Goal: Information Seeking & Learning: Find specific page/section

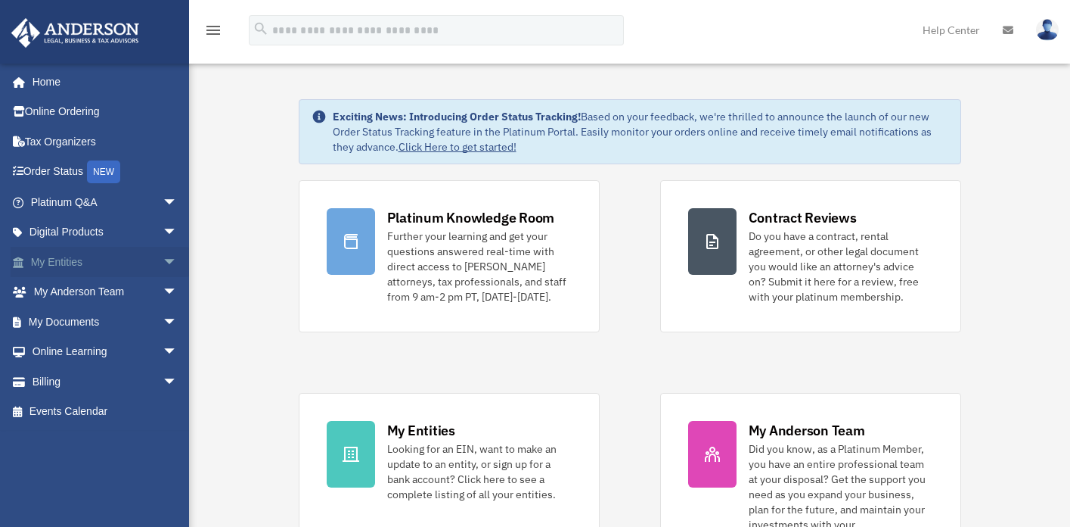
click at [163, 262] on span "arrow_drop_down" at bounding box center [178, 262] width 30 height 31
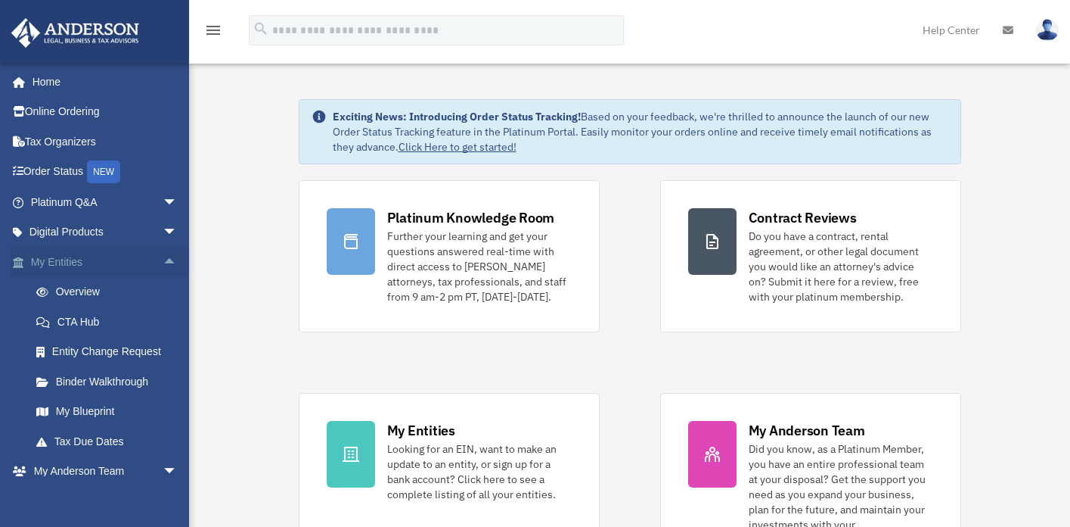
click at [163, 265] on span "arrow_drop_up" at bounding box center [178, 262] width 30 height 31
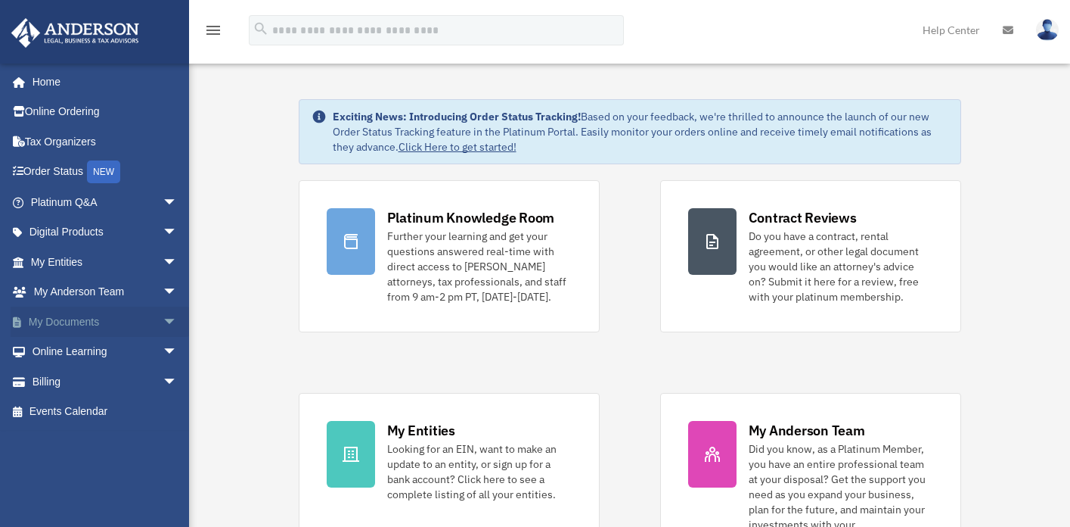
click at [163, 320] on span "arrow_drop_down" at bounding box center [178, 321] width 30 height 31
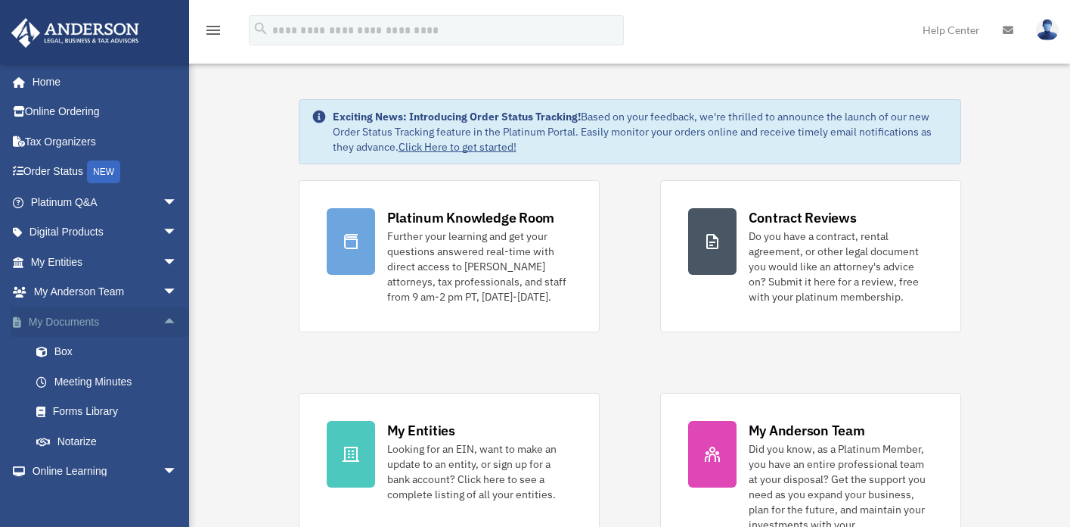
click at [166, 328] on span "arrow_drop_up" at bounding box center [178, 321] width 30 height 31
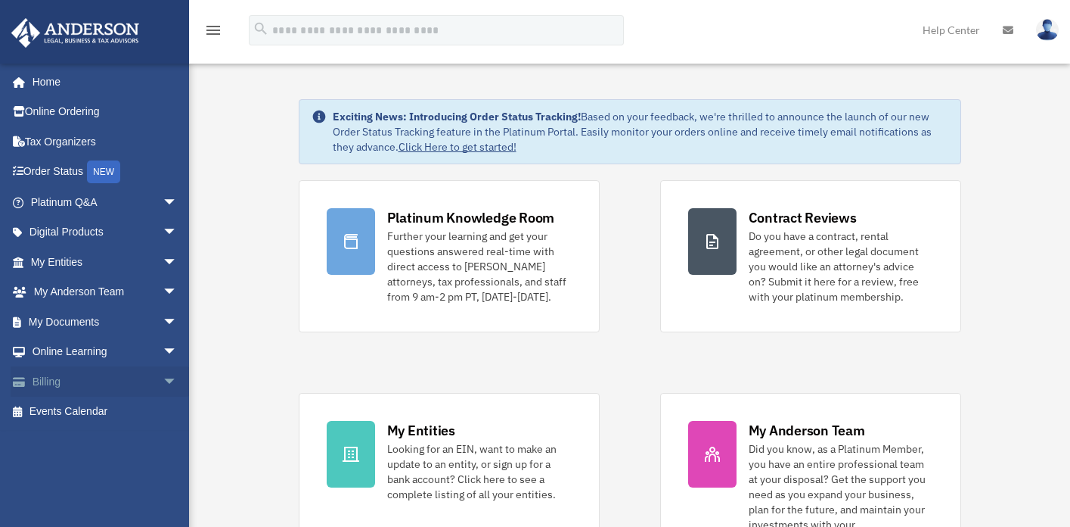
click at [163, 378] on span "arrow_drop_down" at bounding box center [178, 381] width 30 height 31
click at [163, 378] on span "arrow_drop_up" at bounding box center [178, 381] width 30 height 31
click at [163, 382] on span "arrow_drop_down" at bounding box center [178, 381] width 30 height 31
click at [89, 415] on link "$ Open Invoices" at bounding box center [110, 411] width 179 height 31
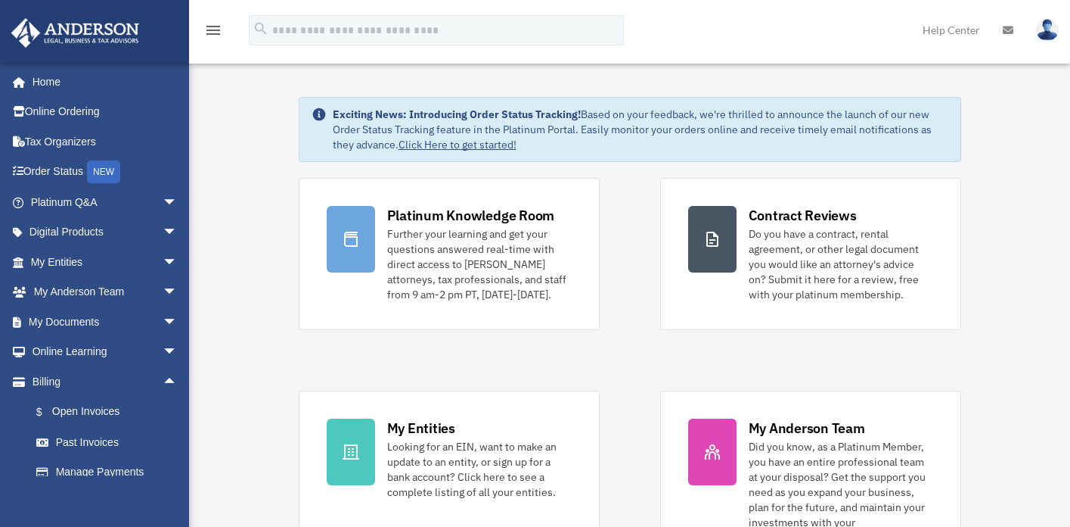
scroll to position [3, 0]
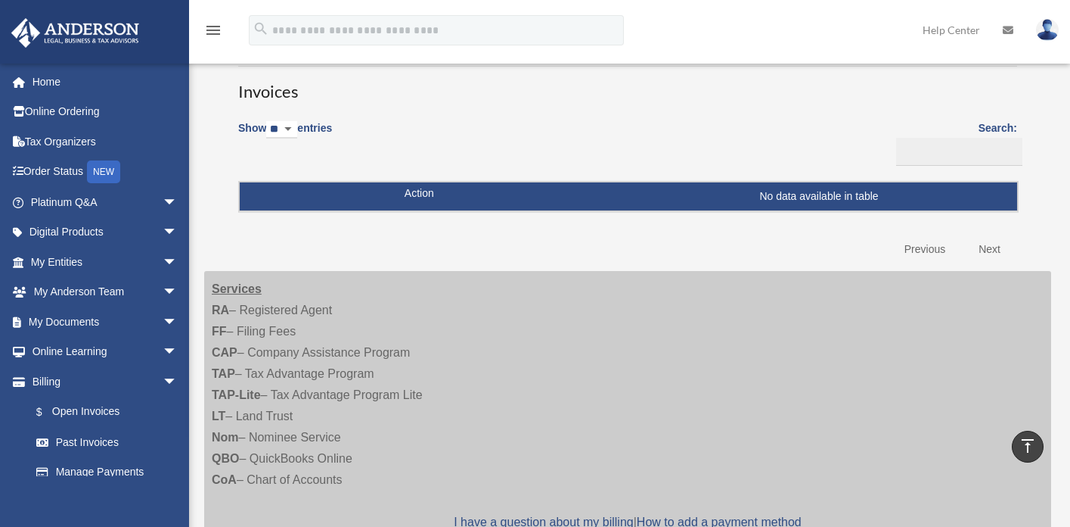
scroll to position [68, 0]
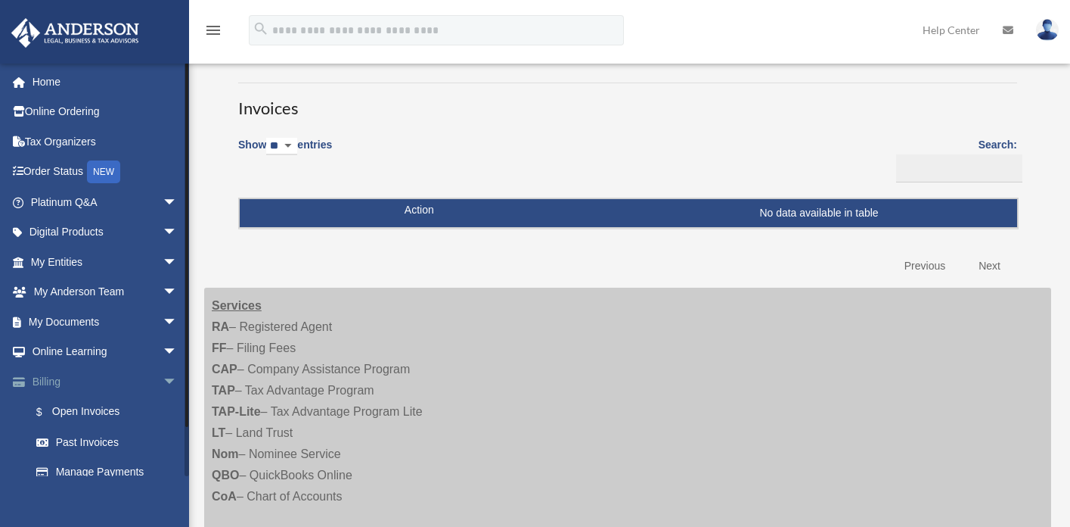
click at [163, 378] on span "arrow_drop_down" at bounding box center [178, 381] width 30 height 31
click at [165, 356] on span "arrow_drop_down" at bounding box center [178, 352] width 30 height 31
click at [166, 356] on span "arrow_drop_up" at bounding box center [178, 352] width 30 height 31
click at [163, 330] on span "arrow_drop_down" at bounding box center [178, 321] width 30 height 31
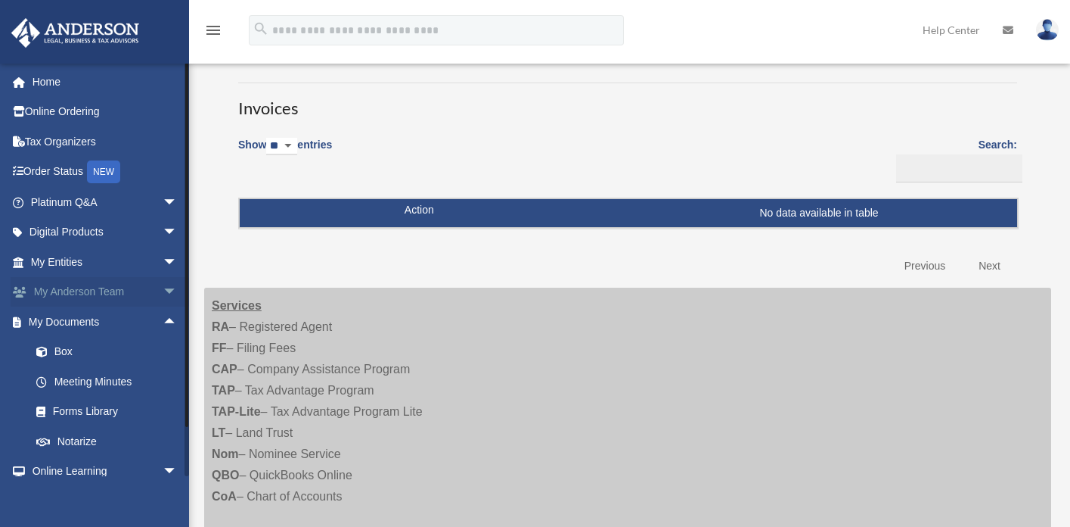
click at [166, 294] on span "arrow_drop_down" at bounding box center [178, 292] width 30 height 31
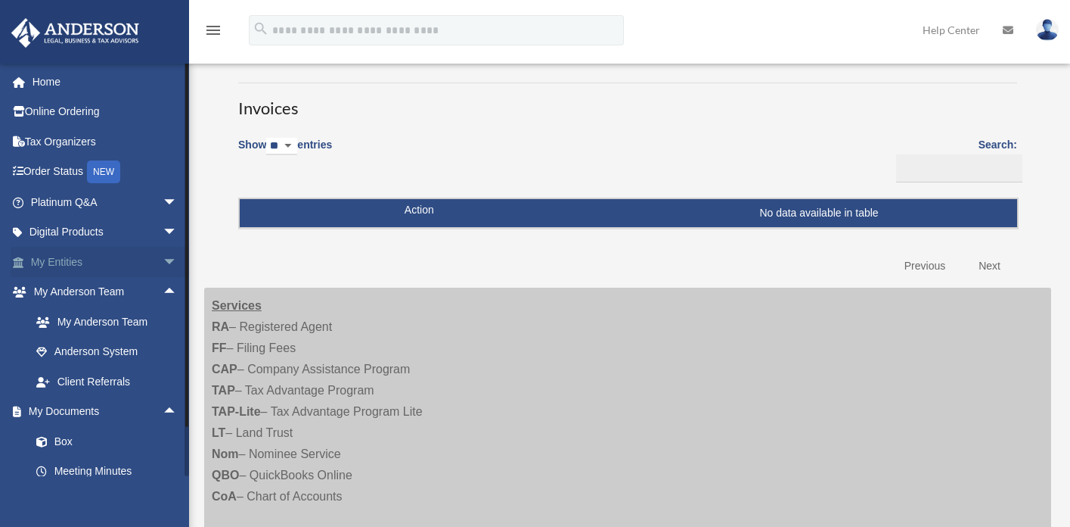
click at [163, 269] on span "arrow_drop_down" at bounding box center [178, 262] width 30 height 31
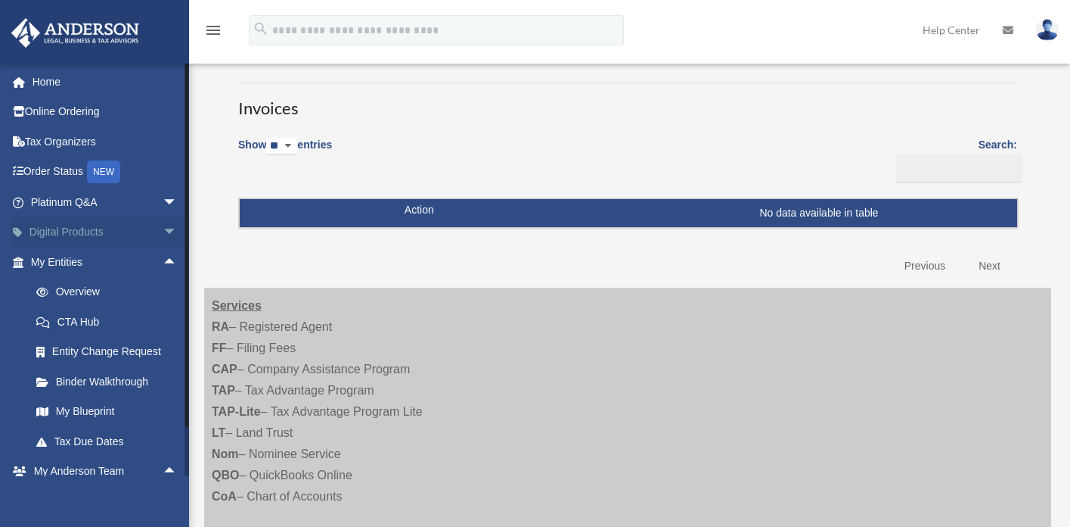
click at [163, 234] on span "arrow_drop_down" at bounding box center [178, 232] width 30 height 31
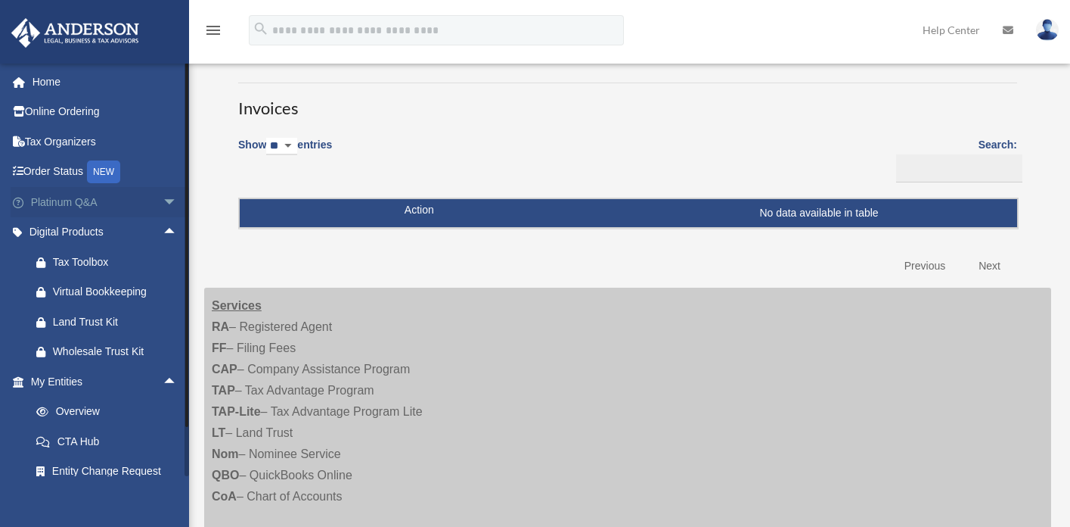
click at [166, 202] on span "arrow_drop_down" at bounding box center [178, 202] width 30 height 31
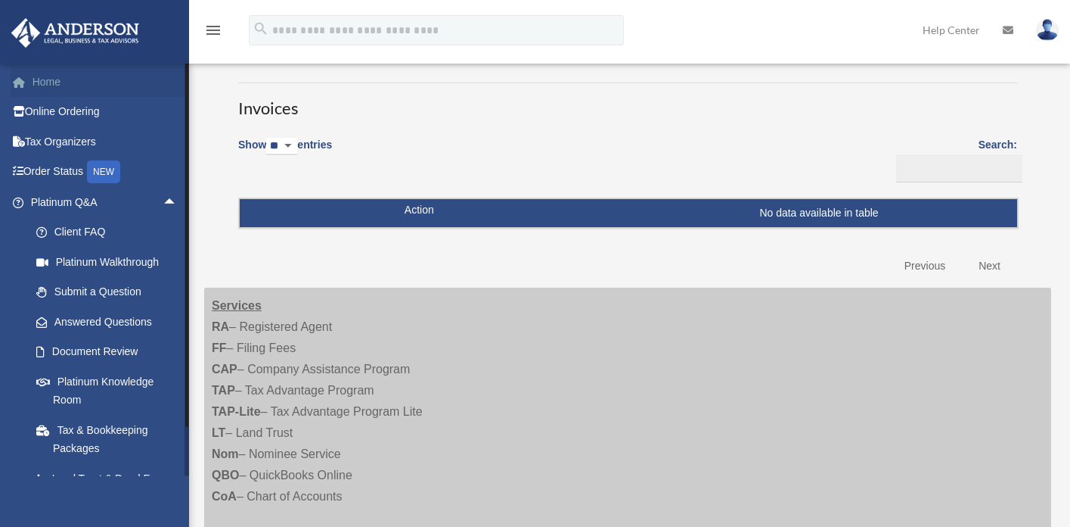
click at [66, 90] on link "Home" at bounding box center [106, 82] width 190 height 30
click at [49, 85] on link "Home" at bounding box center [106, 82] width 190 height 30
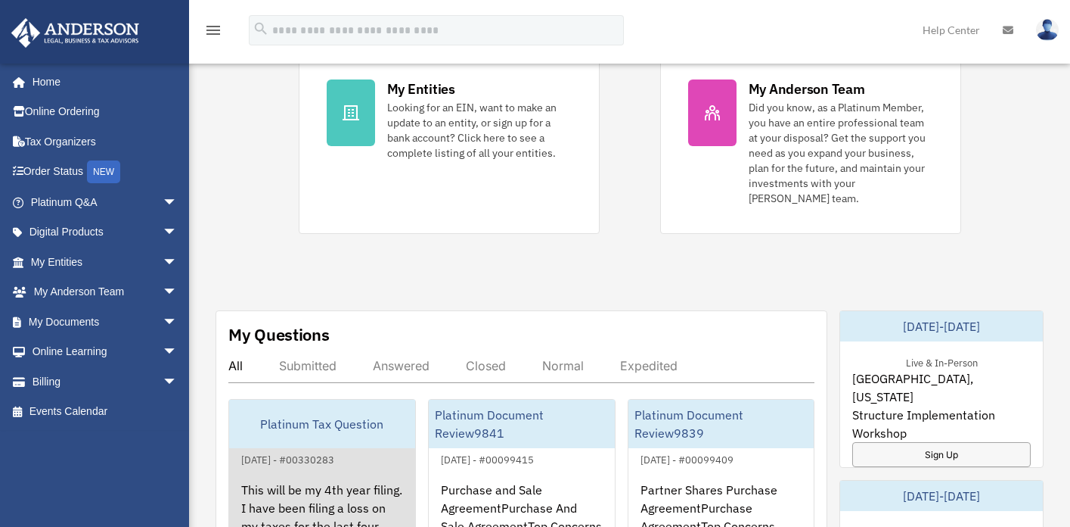
scroll to position [492, 0]
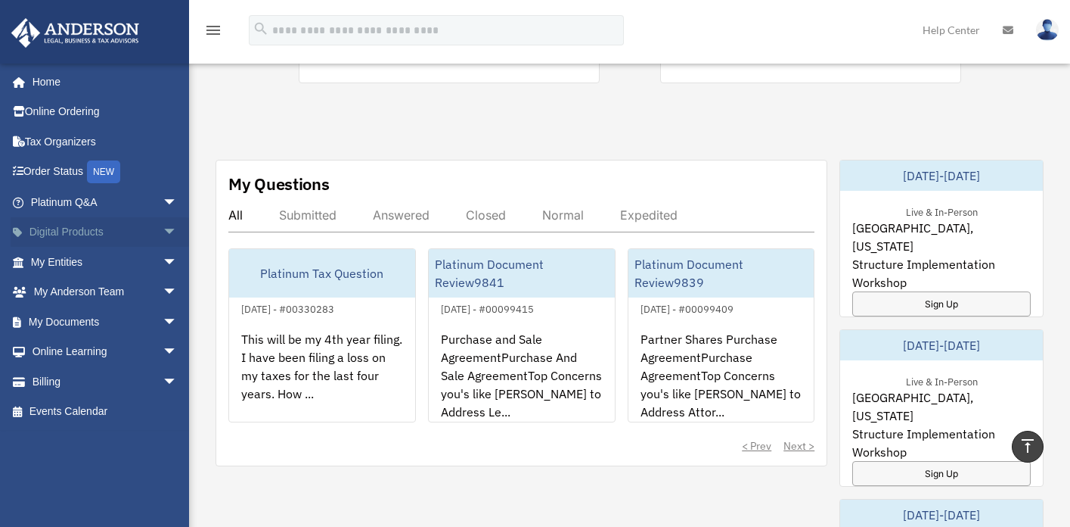
click at [163, 230] on span "arrow_drop_down" at bounding box center [178, 232] width 30 height 31
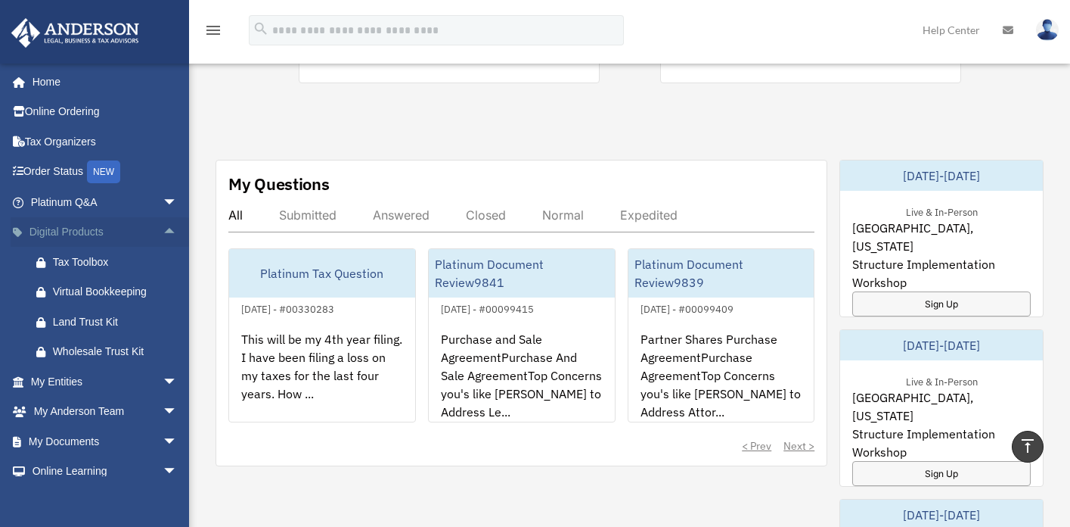
click at [163, 227] on span "arrow_drop_up" at bounding box center [178, 232] width 30 height 31
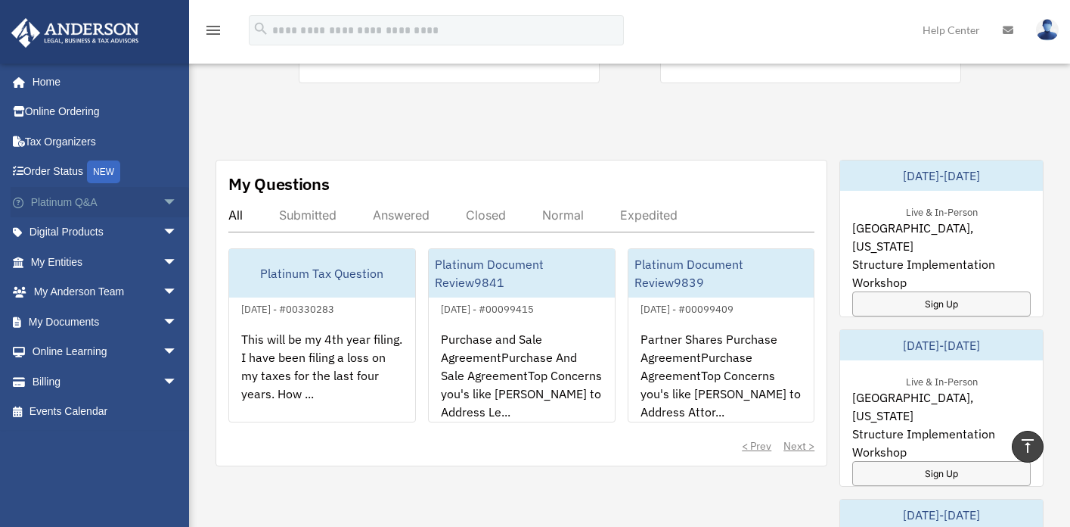
click at [163, 204] on span "arrow_drop_down" at bounding box center [178, 202] width 30 height 31
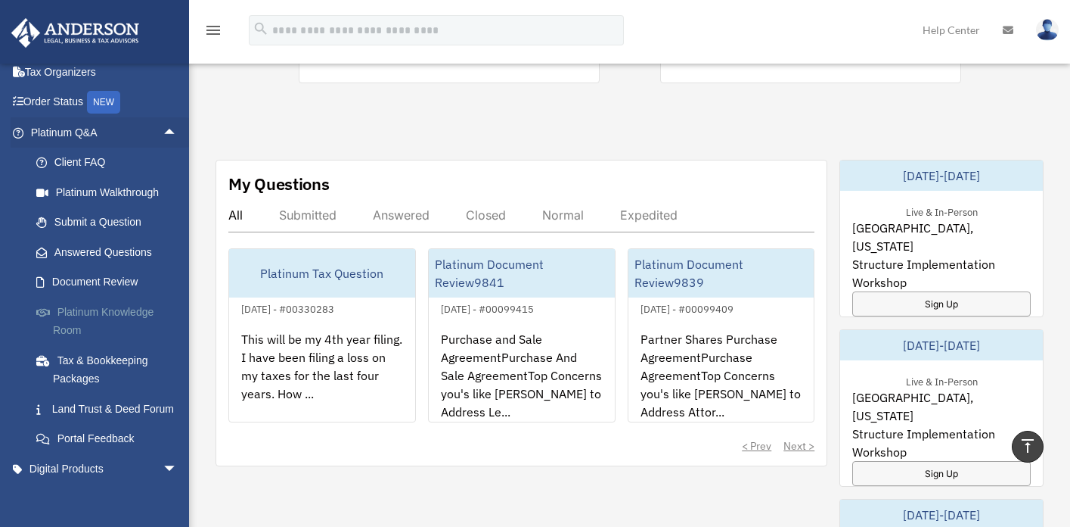
scroll to position [71, 0]
click at [163, 132] on span "arrow_drop_up" at bounding box center [178, 131] width 30 height 31
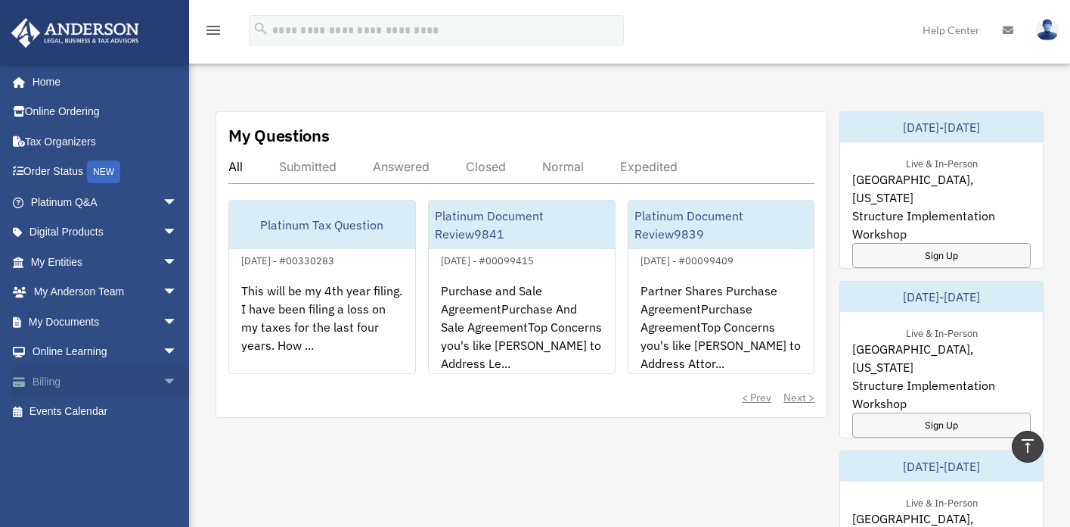
scroll to position [552, 0]
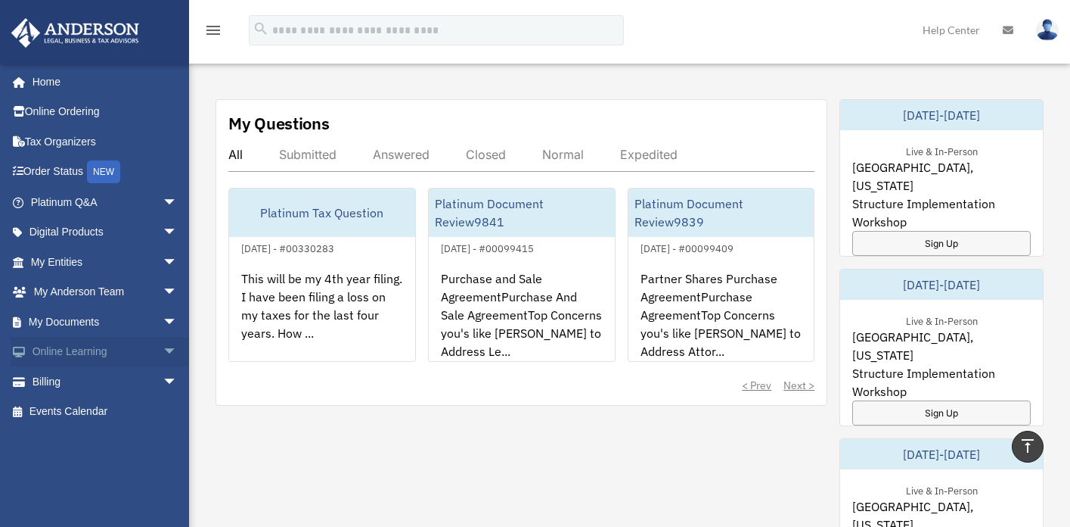
click at [163, 351] on span "arrow_drop_down" at bounding box center [178, 352] width 30 height 31
click at [163, 351] on span "arrow_drop_up" at bounding box center [178, 352] width 30 height 31
click at [163, 349] on span "arrow_drop_down" at bounding box center [178, 352] width 30 height 31
click at [163, 349] on span "arrow_drop_up" at bounding box center [178, 352] width 30 height 31
click at [163, 260] on span "arrow_drop_down" at bounding box center [178, 262] width 30 height 31
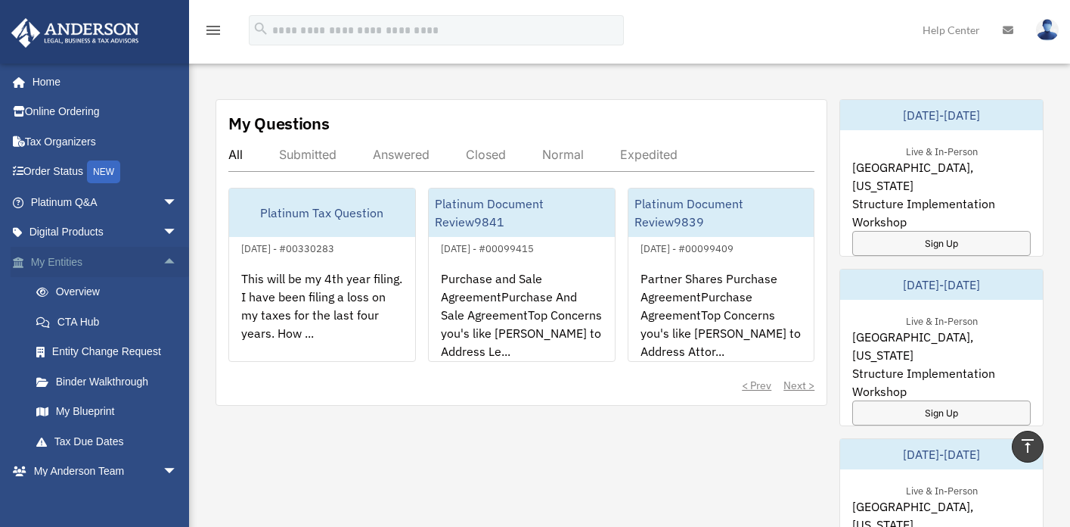
click at [163, 260] on span "arrow_drop_up" at bounding box center [178, 262] width 30 height 31
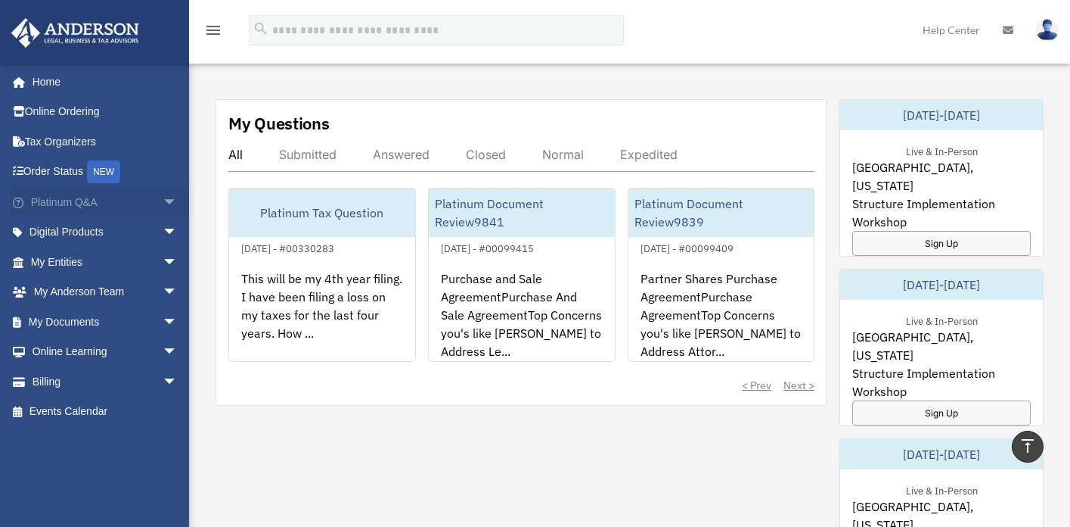
click at [163, 198] on span "arrow_drop_down" at bounding box center [178, 202] width 30 height 31
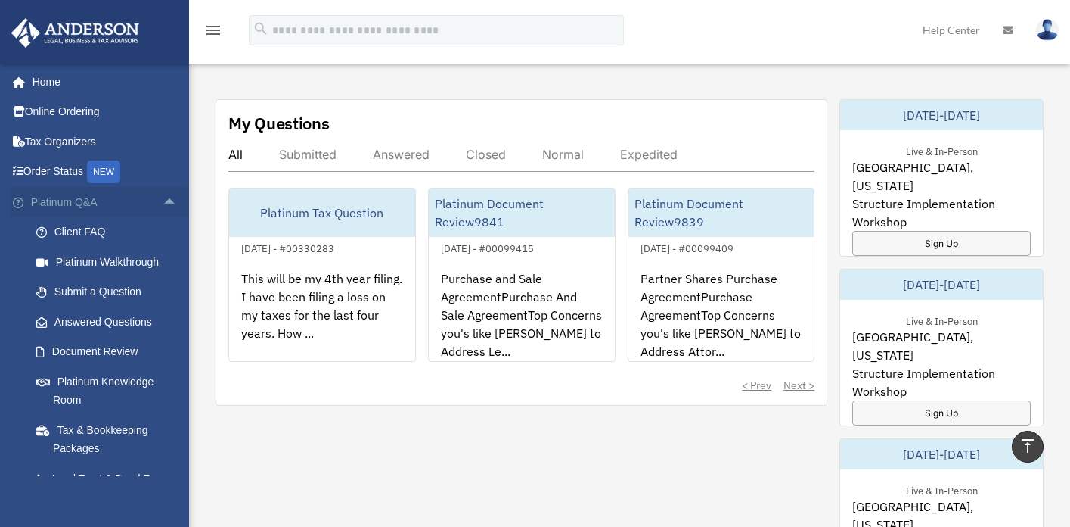
click at [163, 198] on span "arrow_drop_up" at bounding box center [178, 202] width 30 height 31
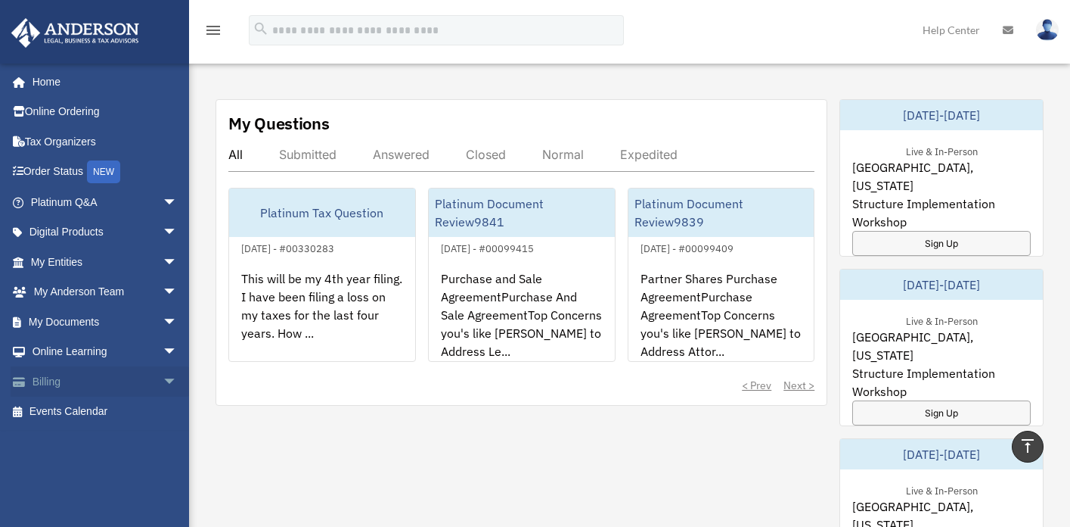
click at [134, 387] on link "Billing arrow_drop_down" at bounding box center [106, 381] width 190 height 30
click at [163, 378] on span "arrow_drop_down" at bounding box center [178, 381] width 30 height 31
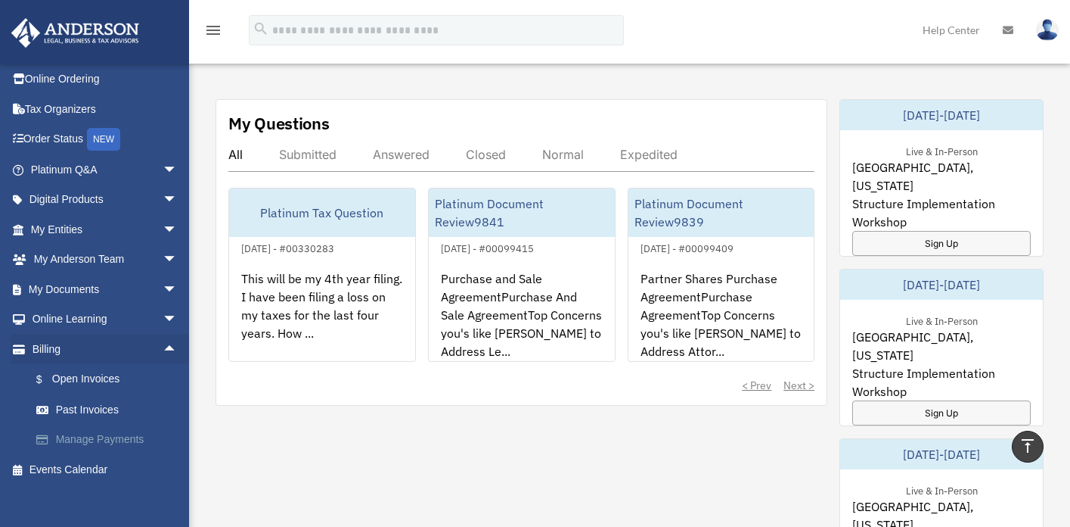
scroll to position [35, 0]
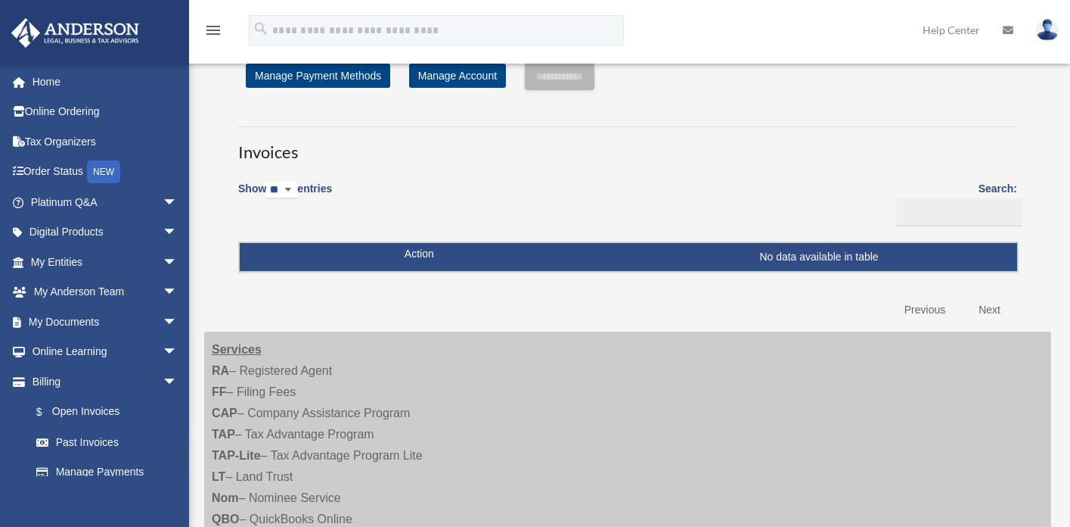
scroll to position [45, 0]
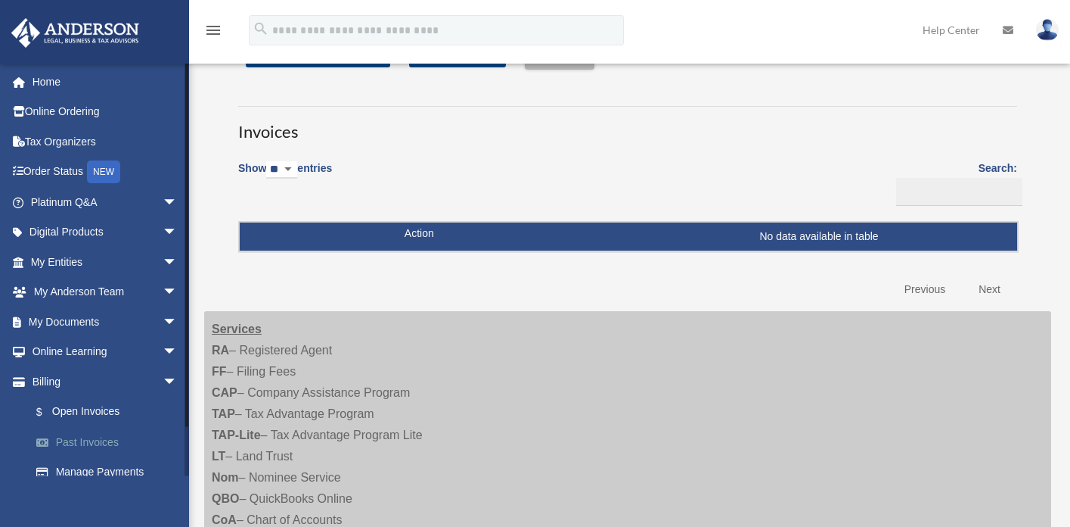
click at [103, 437] on link "Past Invoices" at bounding box center [110, 442] width 179 height 30
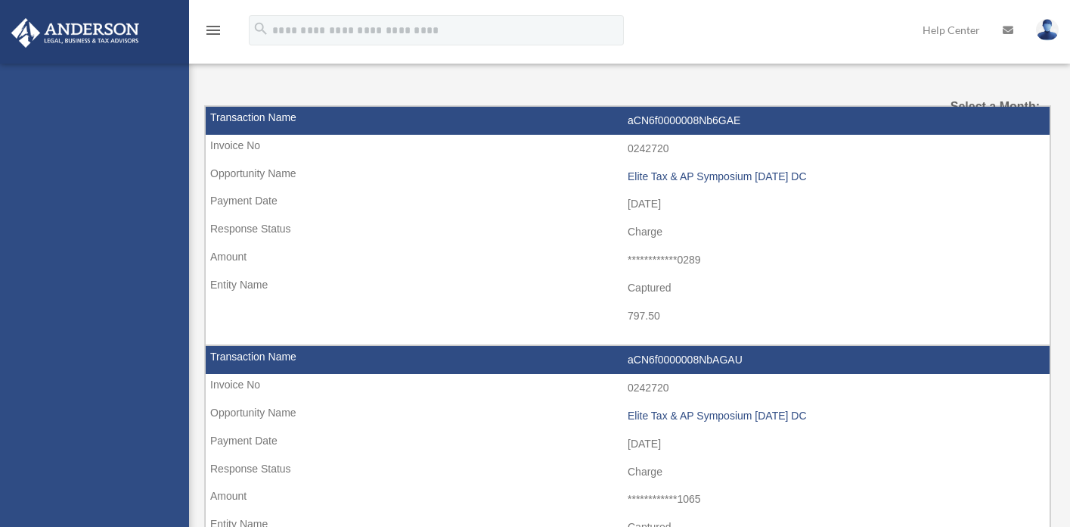
select select
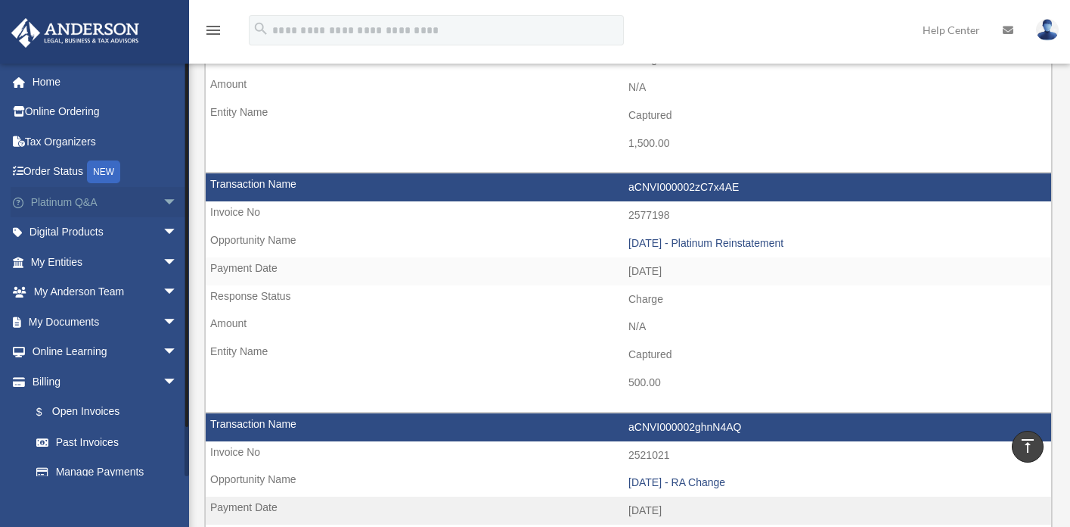
click at [163, 200] on span "arrow_drop_down" at bounding box center [178, 202] width 30 height 31
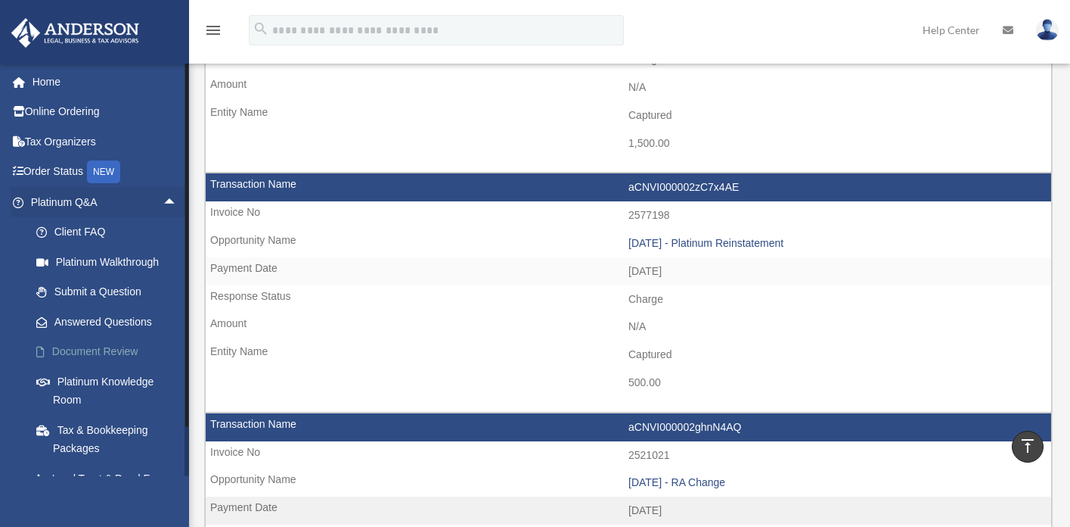
click at [115, 359] on link "Document Review" at bounding box center [110, 352] width 179 height 30
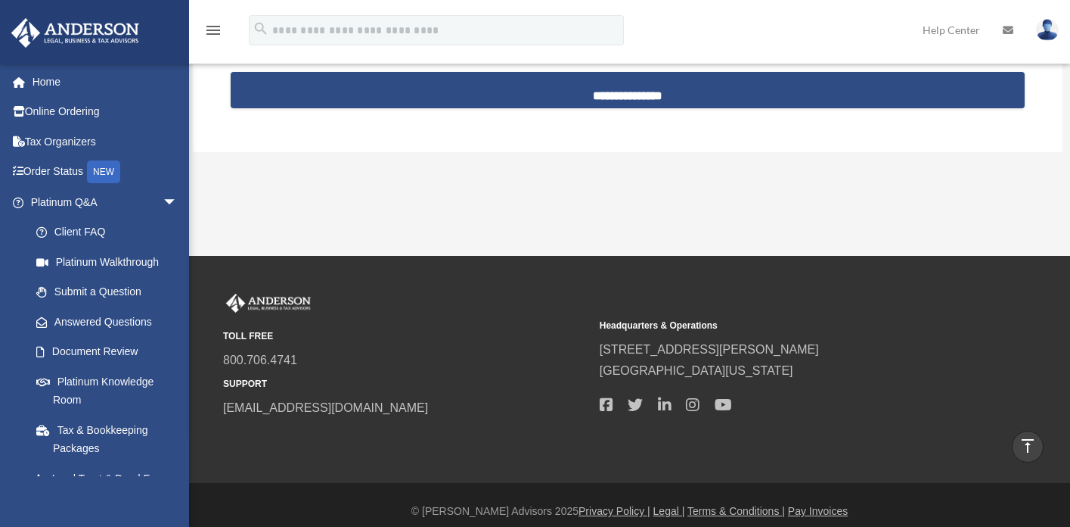
scroll to position [1642, 0]
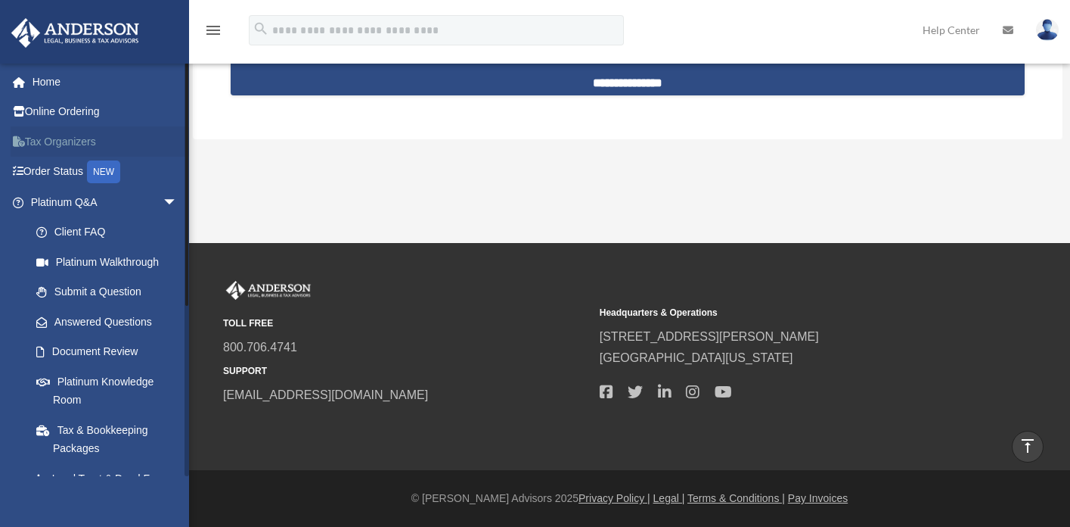
click at [78, 142] on link "Tax Organizers" at bounding box center [106, 141] width 190 height 30
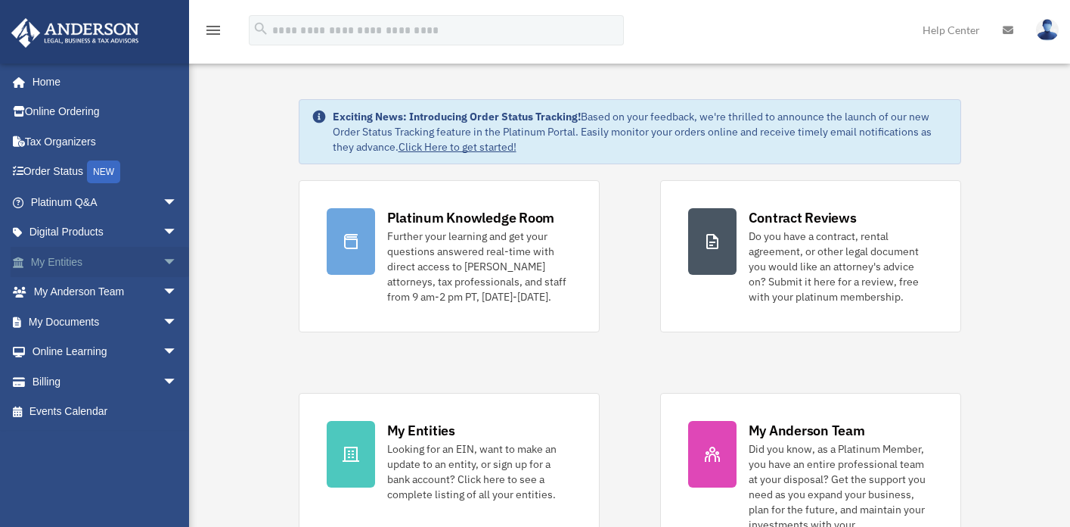
click at [164, 263] on span "arrow_drop_down" at bounding box center [178, 262] width 30 height 31
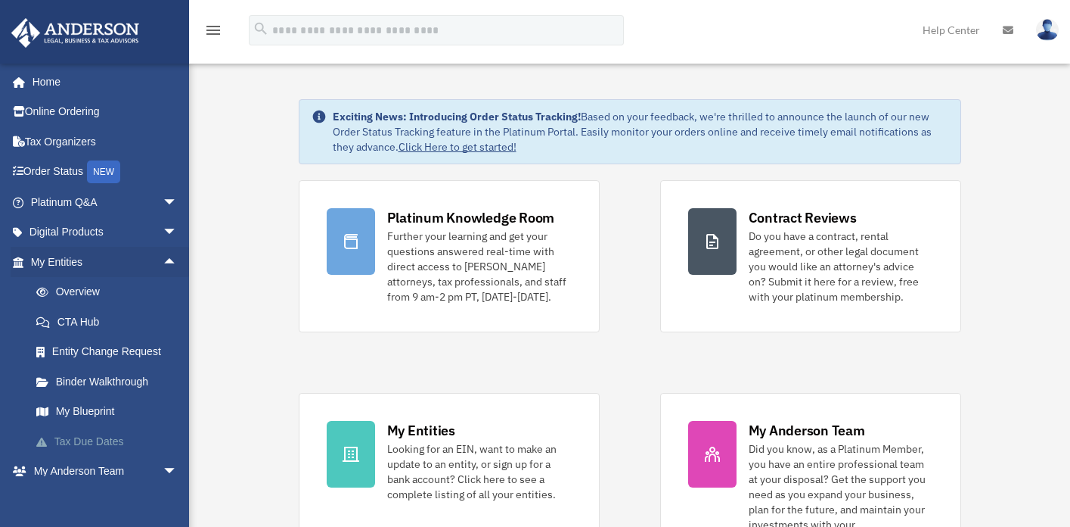
click at [104, 444] on link "Tax Due Dates" at bounding box center [110, 441] width 179 height 30
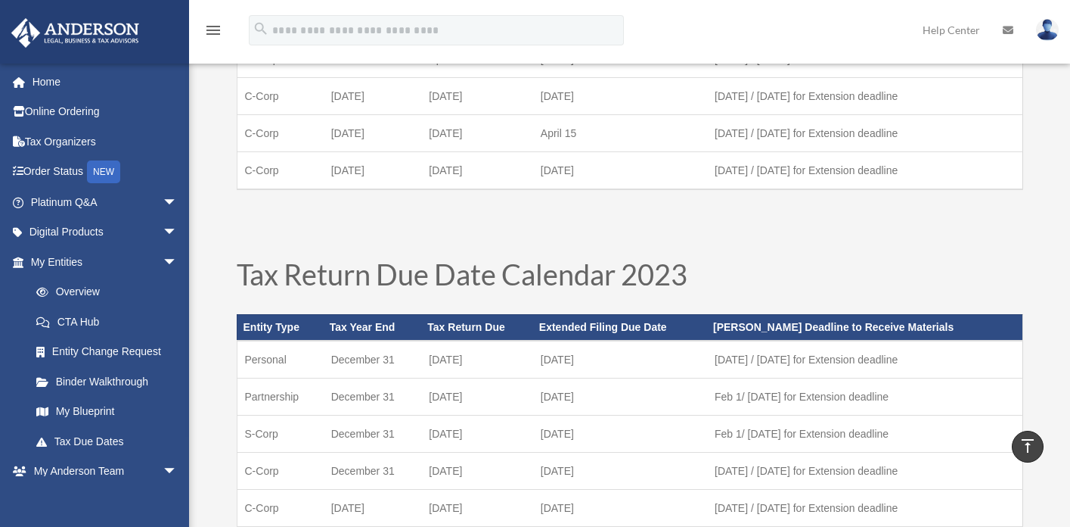
scroll to position [270, 0]
